Goal: Information Seeking & Learning: Learn about a topic

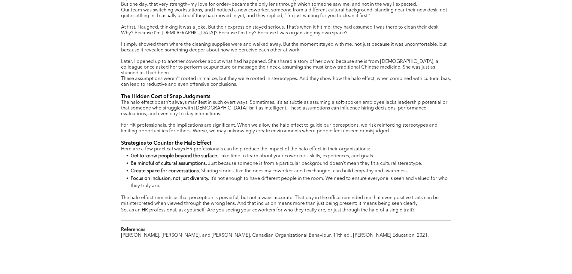
scroll to position [361, 0]
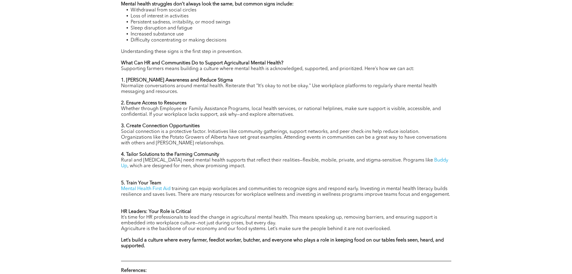
scroll to position [571, 0]
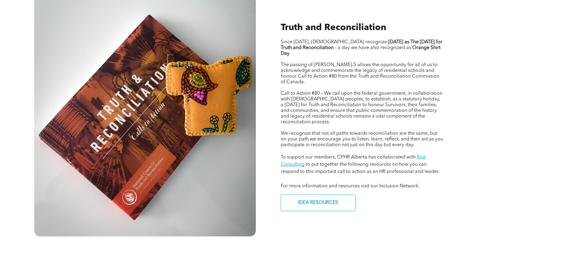
scroll to position [270, 0]
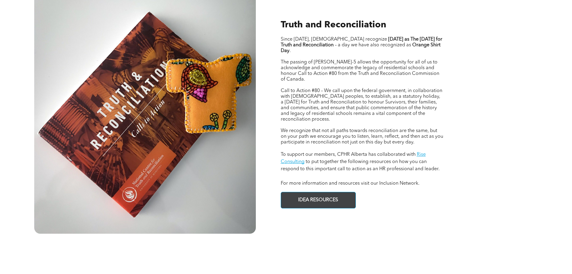
click at [319, 198] on span "IDEA RESOURCES" at bounding box center [318, 200] width 44 height 12
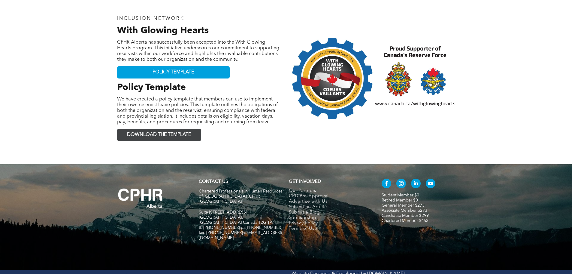
scroll to position [877, 0]
